Goal: Task Accomplishment & Management: Manage account settings

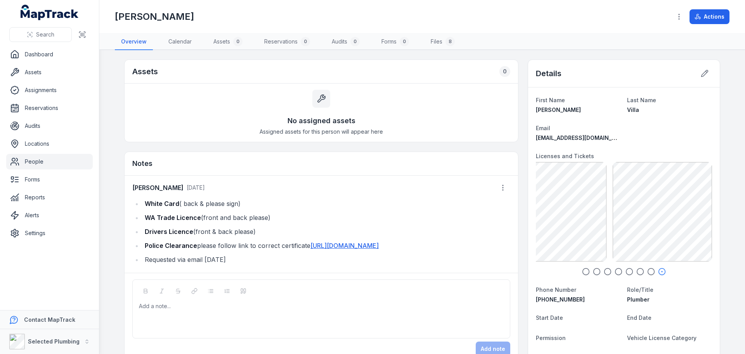
drag, startPoint x: 142, startPoint y: 202, endPoint x: 274, endPoint y: 257, distance: 142.9
click at [274, 257] on ul "White Card ( back & please sign) WA Trade Licence (front and back please) Drive…" at bounding box center [321, 231] width 378 height 67
copy ul "White Card ( back & please sign) WA Trade Licence (front and back please) Drive…"
click at [163, 310] on div at bounding box center [321, 306] width 365 height 8
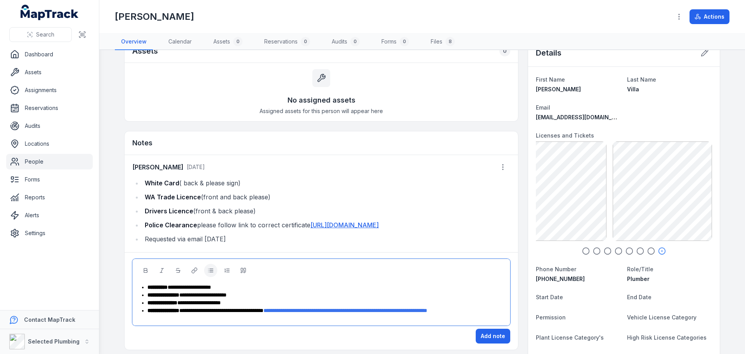
scroll to position [39, 0]
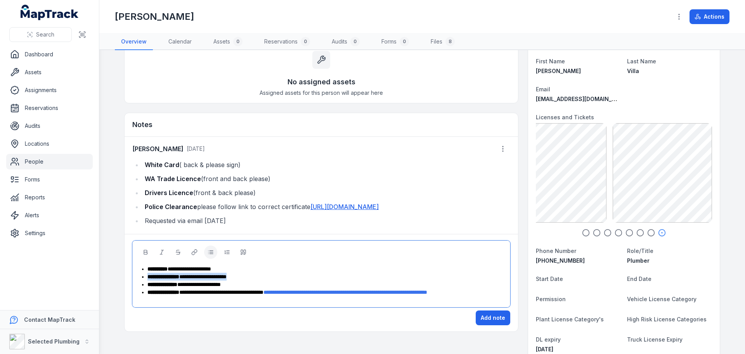
drag, startPoint x: 256, startPoint y: 286, endPoint x: 133, endPoint y: 290, distance: 123.5
click at [133, 289] on div "**********" at bounding box center [321, 273] width 378 height 67
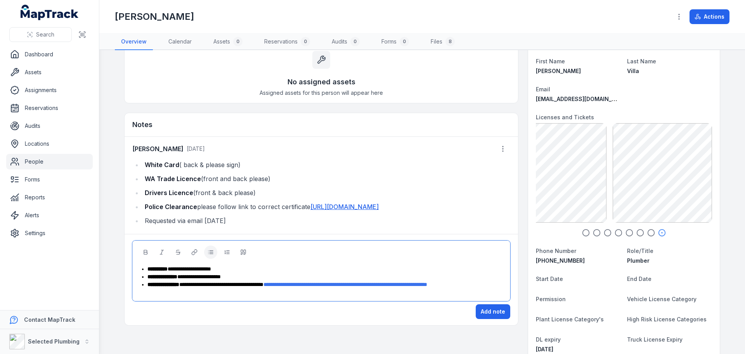
click at [380, 288] on div "**********" at bounding box center [326, 284] width 356 height 8
click at [495, 319] on button "Add note" at bounding box center [493, 311] width 35 height 15
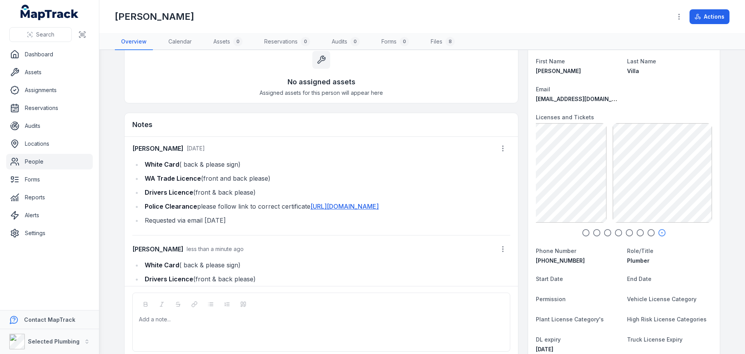
scroll to position [0, 0]
drag, startPoint x: 267, startPoint y: 179, endPoint x: 137, endPoint y: 183, distance: 130.1
click at [137, 183] on ul "White Card ( back & please sign) WA Trade Licence (front and back please) Drive…" at bounding box center [321, 192] width 378 height 67
click at [156, 314] on div "Add a note..." at bounding box center [321, 321] width 378 height 59
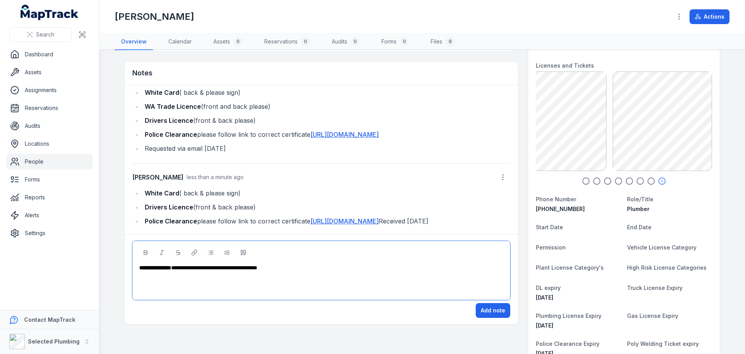
scroll to position [155, 0]
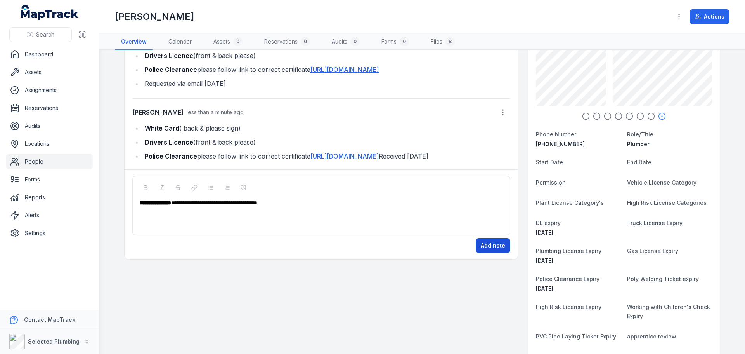
click at [488, 245] on button "Add note" at bounding box center [493, 245] width 35 height 15
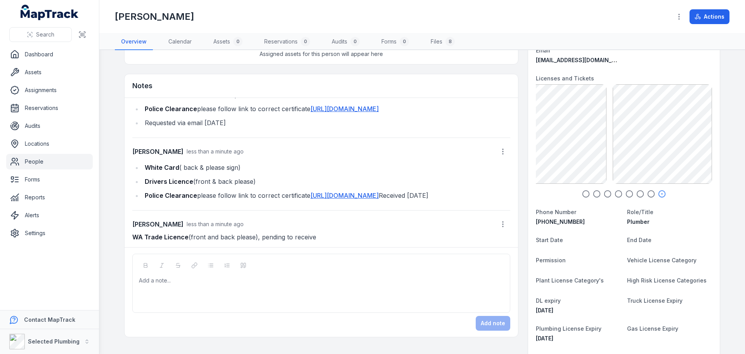
scroll to position [42, 0]
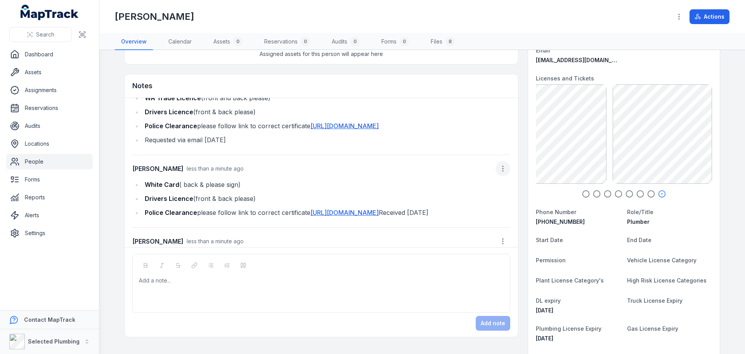
click at [499, 172] on icon "button" at bounding box center [503, 169] width 8 height 8
click at [445, 200] on div "Edit note" at bounding box center [455, 200] width 87 height 14
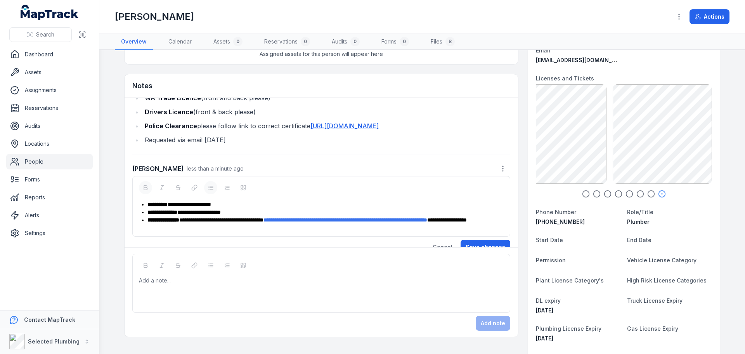
scroll to position [109, 0]
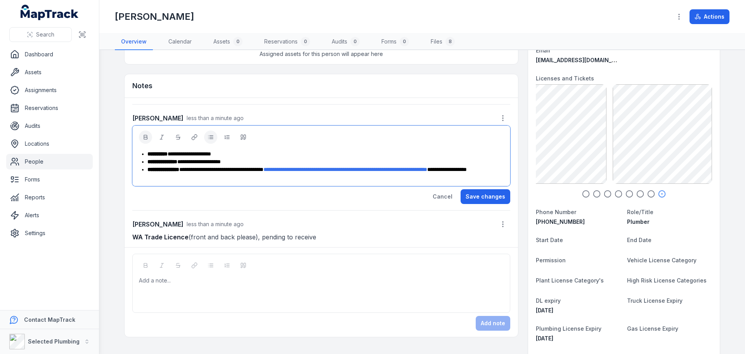
click at [427, 168] on span "**********" at bounding box center [447, 169] width 40 height 5
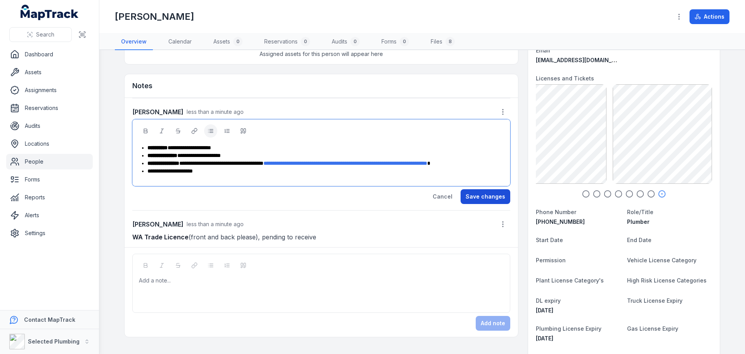
click at [469, 203] on button "Save changes" at bounding box center [486, 196] width 50 height 15
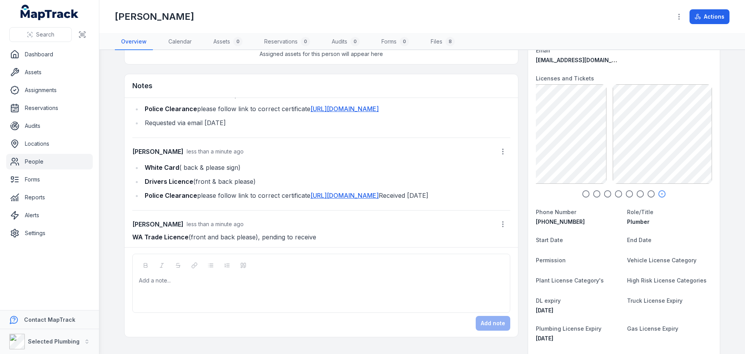
scroll to position [95, 0]
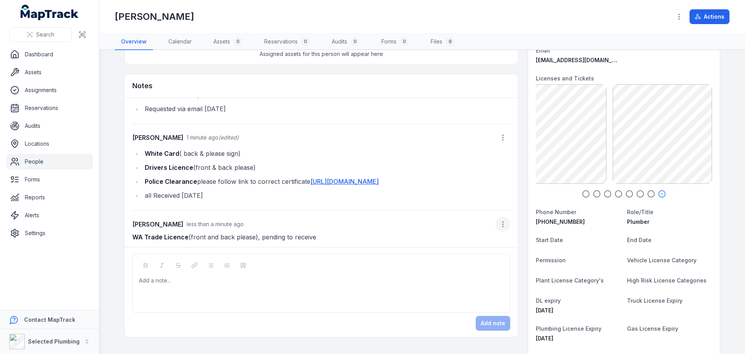
click at [499, 222] on icon "button" at bounding box center [503, 224] width 8 height 8
click at [450, 258] on div "Delete note" at bounding box center [455, 259] width 87 height 14
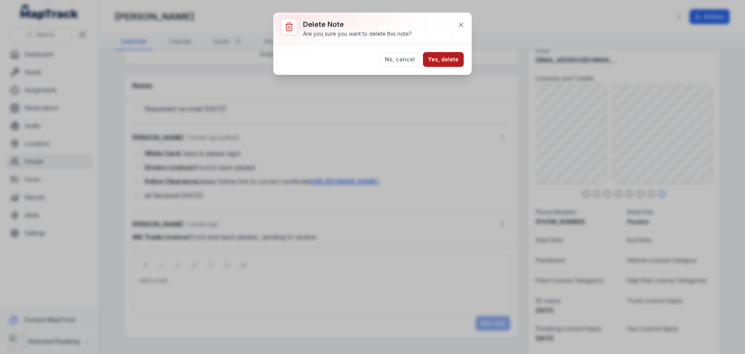
click at [439, 56] on button "Yes, delete" at bounding box center [443, 59] width 41 height 15
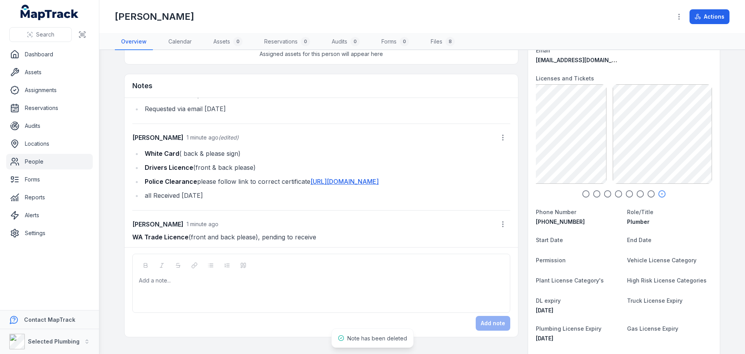
scroll to position [56, 0]
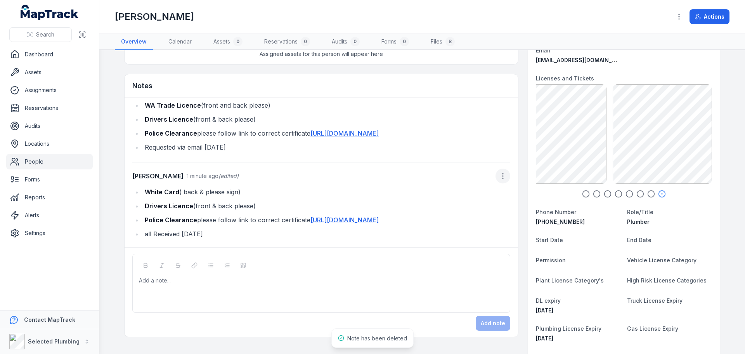
click at [499, 172] on icon "button" at bounding box center [503, 176] width 8 height 8
click at [429, 184] on div "Edit note" at bounding box center [455, 186] width 87 height 14
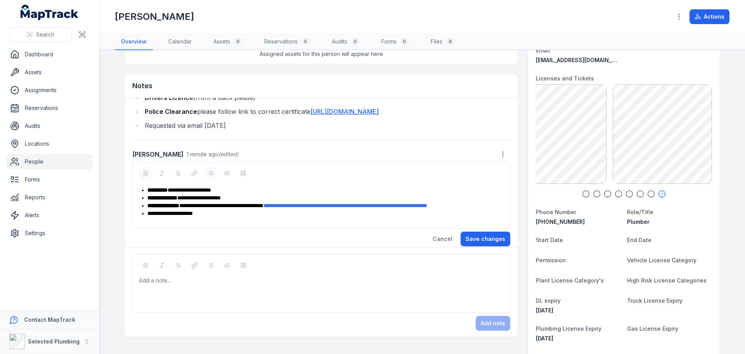
scroll to position [0, 0]
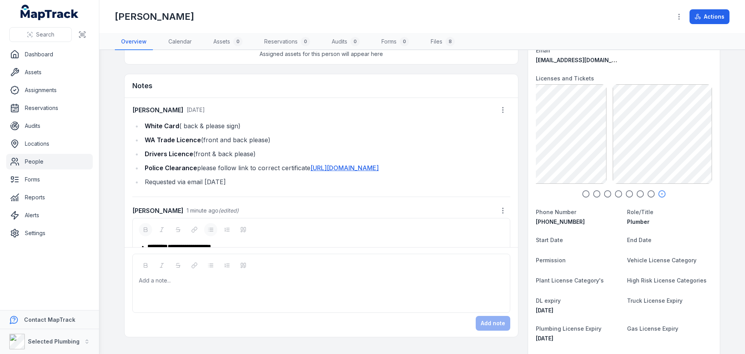
drag, startPoint x: 241, startPoint y: 139, endPoint x: 135, endPoint y: 140, distance: 106.8
click at [142, 140] on li "WA Trade Licence (front and back please)" at bounding box center [326, 139] width 368 height 11
copy li "WA Trade Licence (front and back please)"
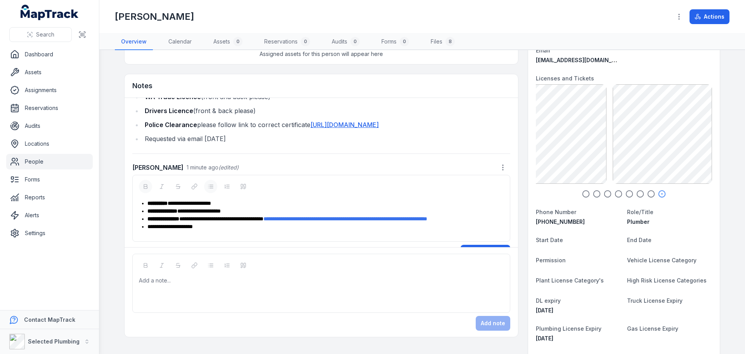
scroll to position [79, 0]
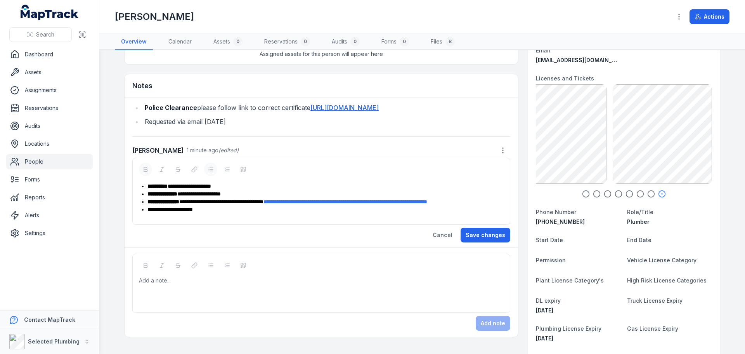
click at [249, 190] on div "**********" at bounding box center [326, 194] width 356 height 8
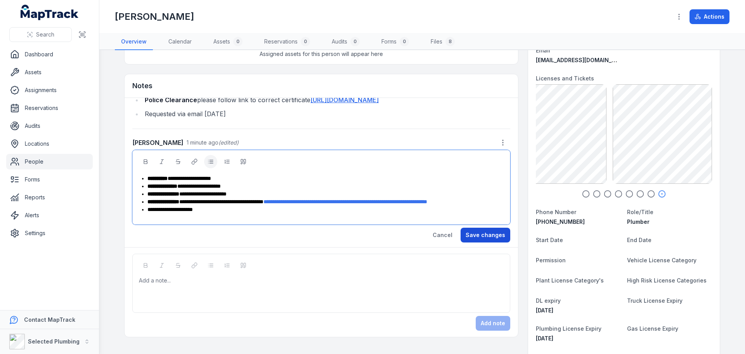
click at [484, 233] on button "Save changes" at bounding box center [486, 234] width 50 height 15
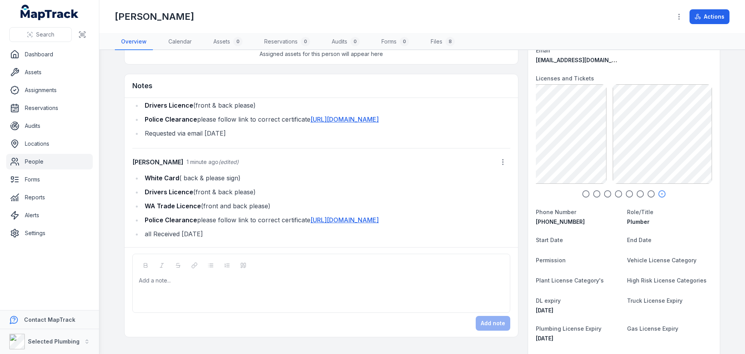
scroll to position [70, 0]
click at [583, 194] on icon "button" at bounding box center [586, 194] width 8 height 8
click at [594, 195] on icon "button" at bounding box center [597, 194] width 8 height 8
drag, startPoint x: 603, startPoint y: 194, endPoint x: 610, endPoint y: 194, distance: 7.0
click at [604, 194] on icon "button" at bounding box center [608, 194] width 8 height 8
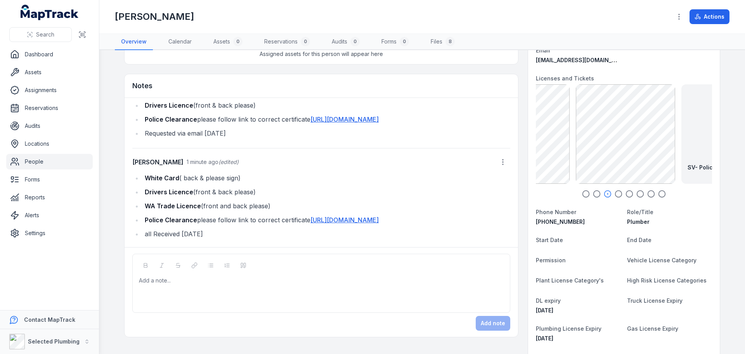
click at [616, 193] on icon "button" at bounding box center [619, 194] width 8 height 8
click at [627, 195] on icon "button" at bounding box center [630, 194] width 8 height 8
click at [637, 195] on icon "button" at bounding box center [641, 194] width 8 height 8
click at [648, 194] on icon "button" at bounding box center [652, 194] width 8 height 8
click at [660, 191] on icon "button" at bounding box center [662, 194] width 8 height 8
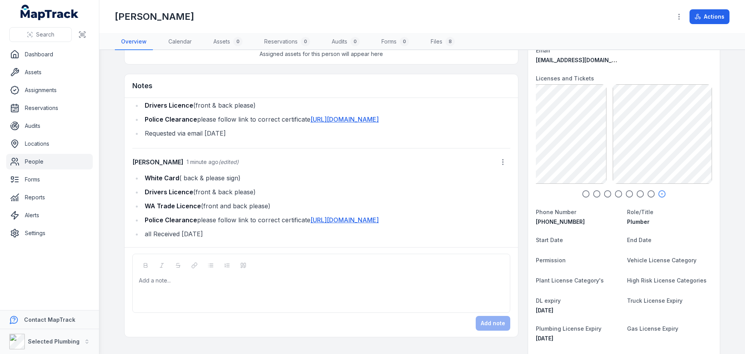
click at [583, 195] on icon "button" at bounding box center [586, 194] width 8 height 8
click at [593, 193] on icon "button" at bounding box center [597, 194] width 8 height 8
click at [604, 193] on icon "button" at bounding box center [608, 194] width 8 height 8
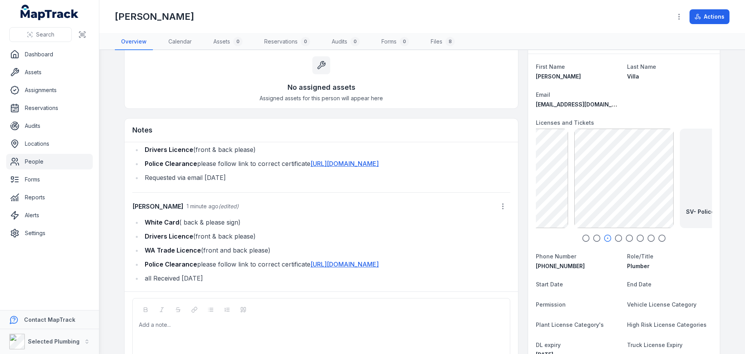
scroll to position [0, 0]
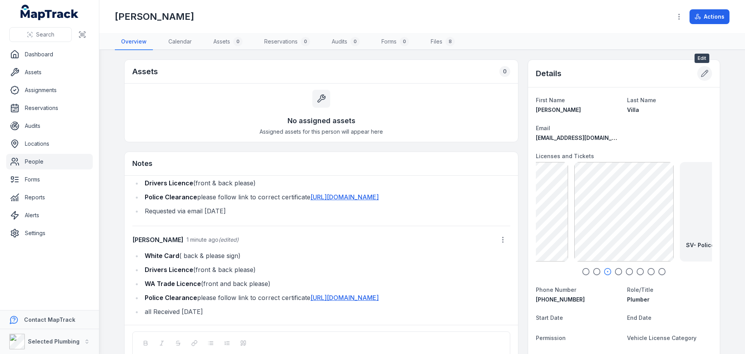
click at [702, 74] on icon at bounding box center [705, 73] width 8 height 8
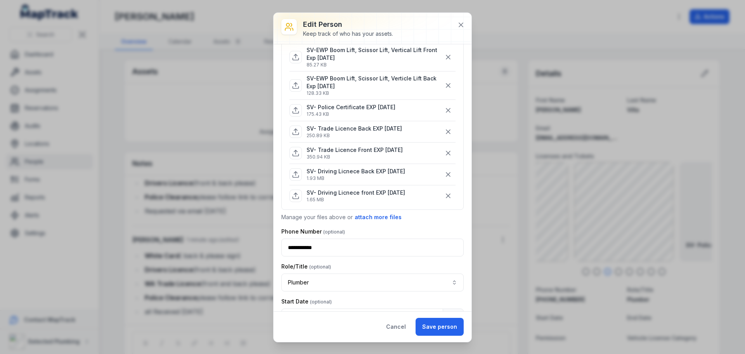
scroll to position [194, 0]
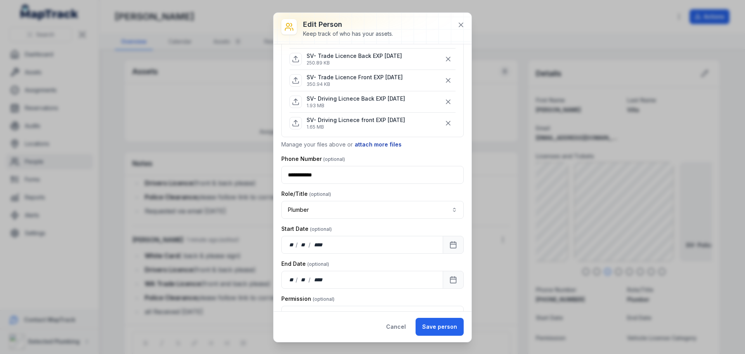
click at [381, 140] on button "attach more files" at bounding box center [378, 144] width 48 height 9
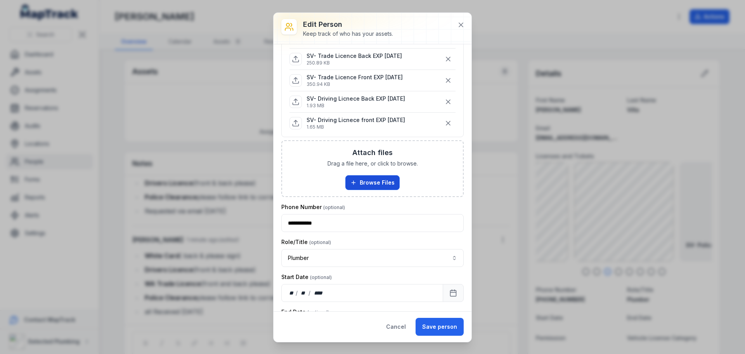
click at [368, 177] on button "Browse Files" at bounding box center [373, 182] width 54 height 15
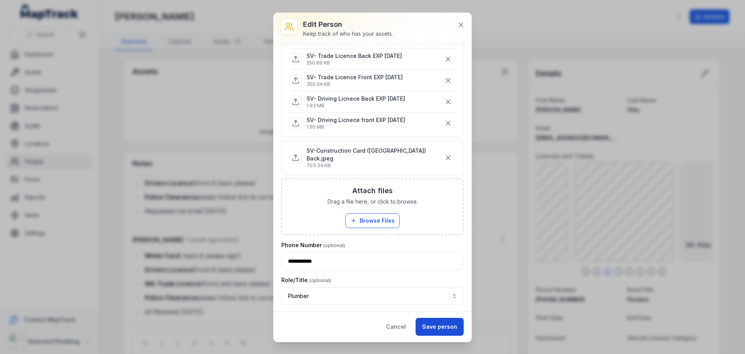
click at [441, 328] on button "Save person" at bounding box center [440, 327] width 48 height 18
